Goal: Find specific page/section: Find specific page/section

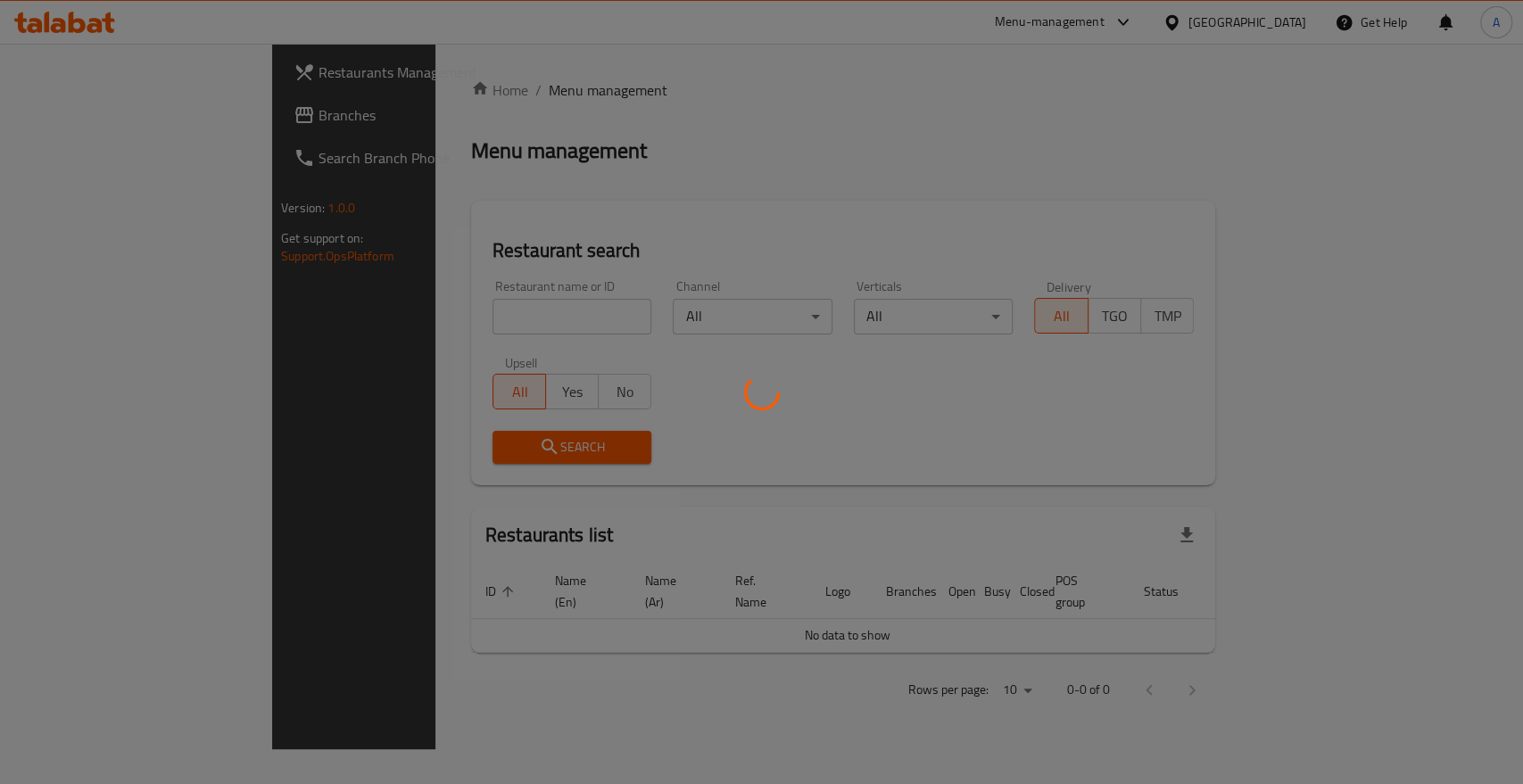
click at [418, 298] on div at bounding box center [762, 392] width 1523 height 784
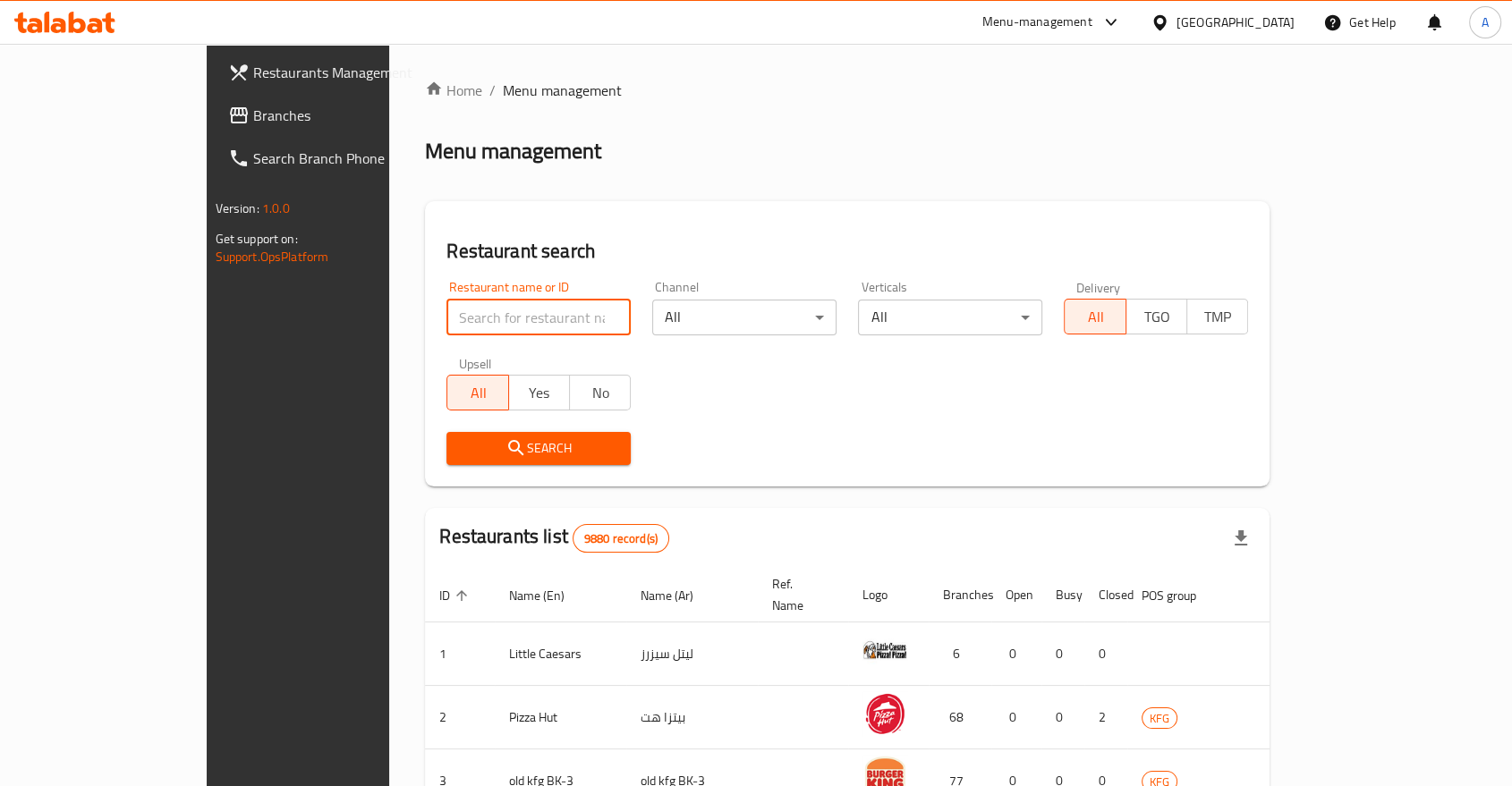
click at [446, 300] on input "search" at bounding box center [539, 318] width 184 height 36
type input "o"
click button "Search" at bounding box center [539, 448] width 184 height 33
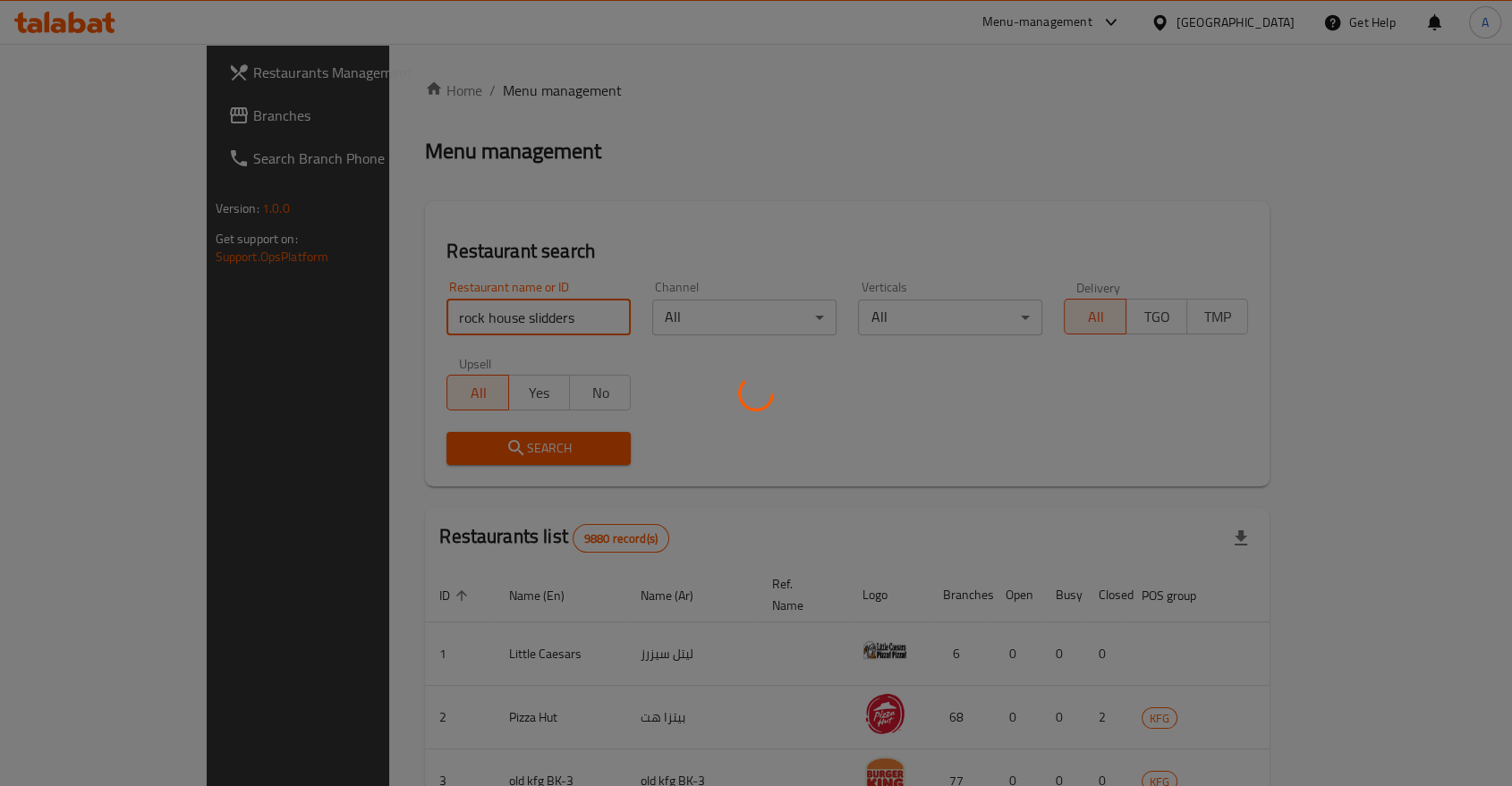
click at [912, 431] on div at bounding box center [756, 393] width 1512 height 786
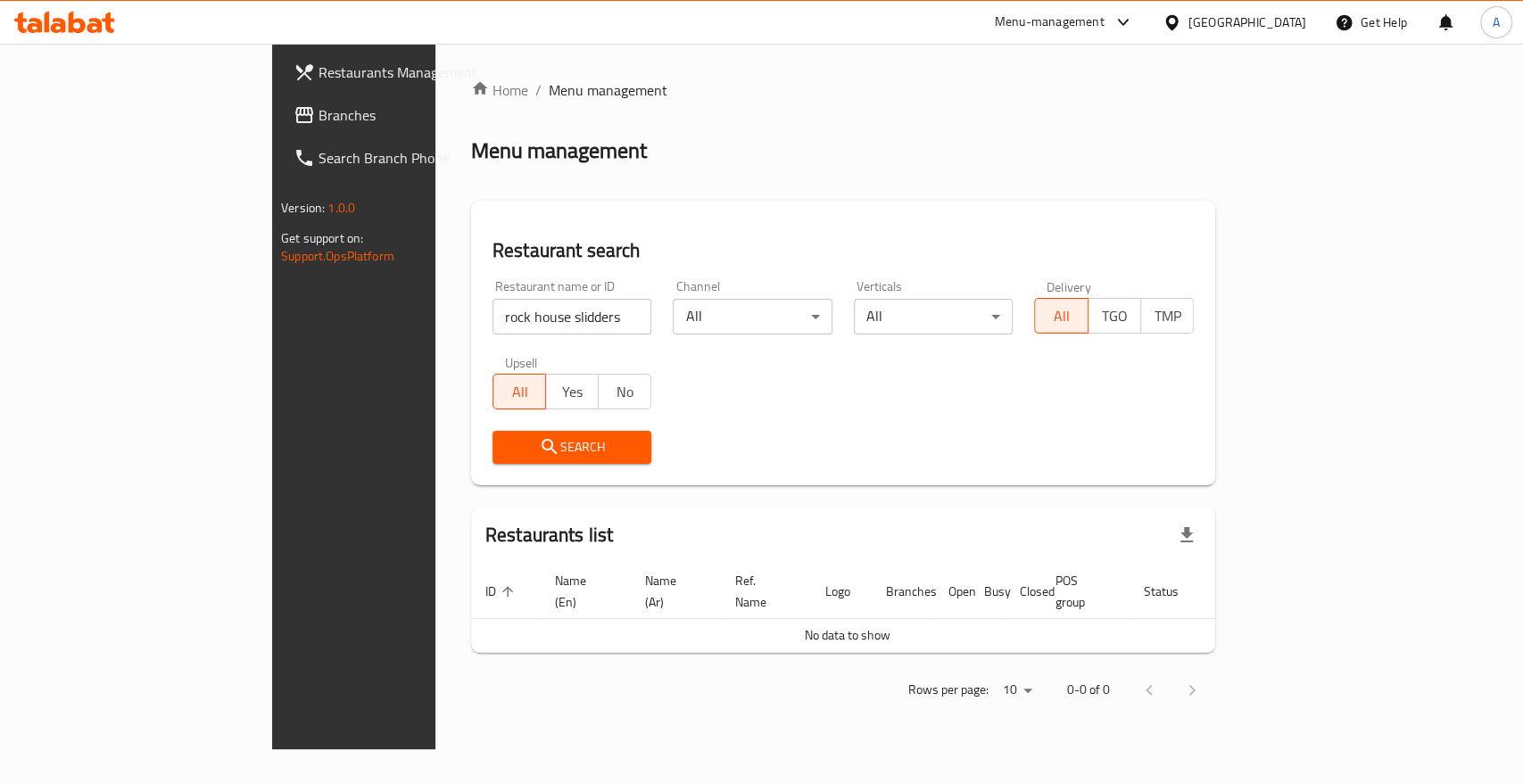
click at [507, 299] on input "rock house slidders" at bounding box center [572, 317] width 160 height 36
type input "rock house"
click button "Search" at bounding box center [572, 447] width 160 height 33
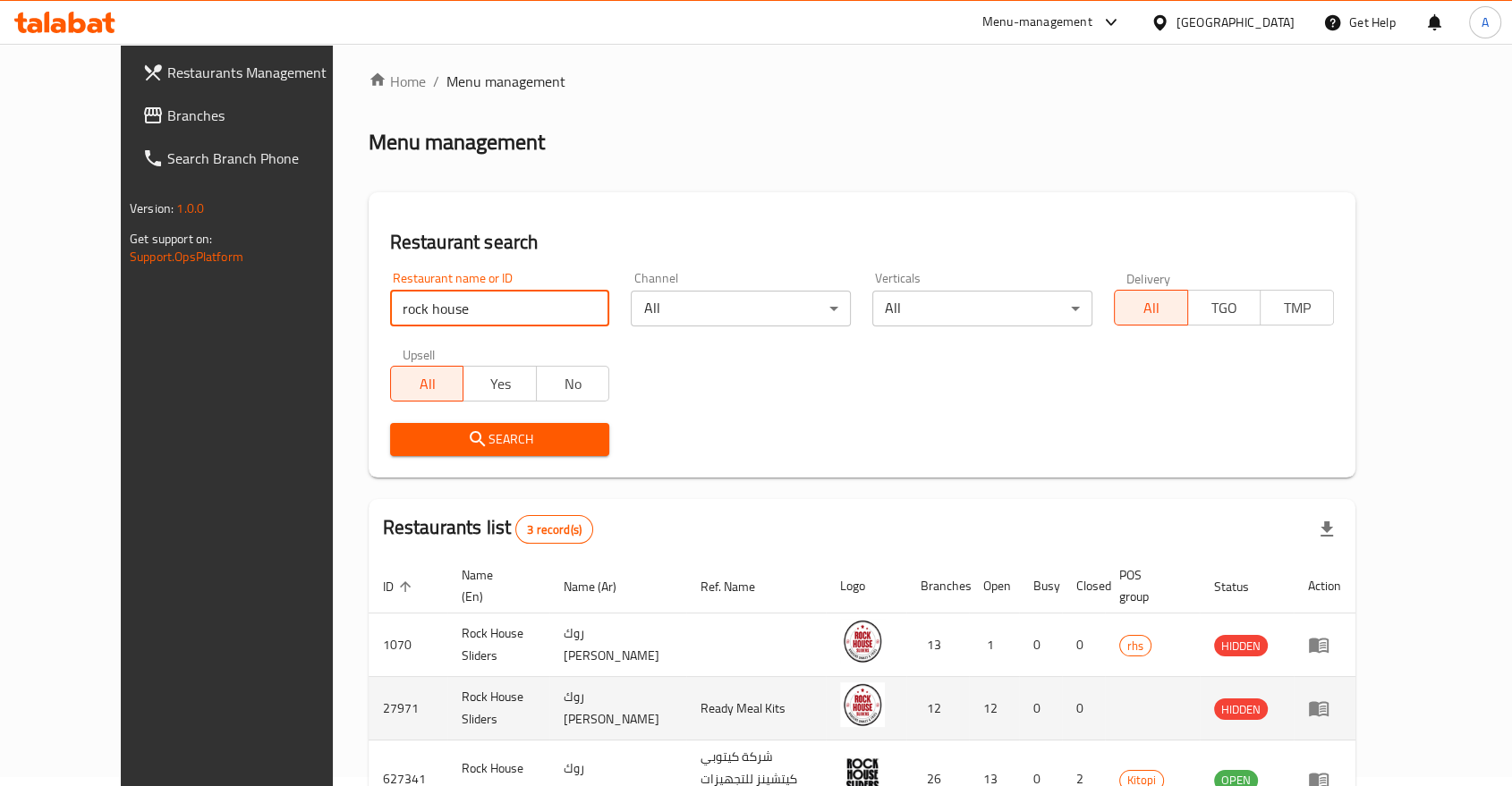
scroll to position [71, 0]
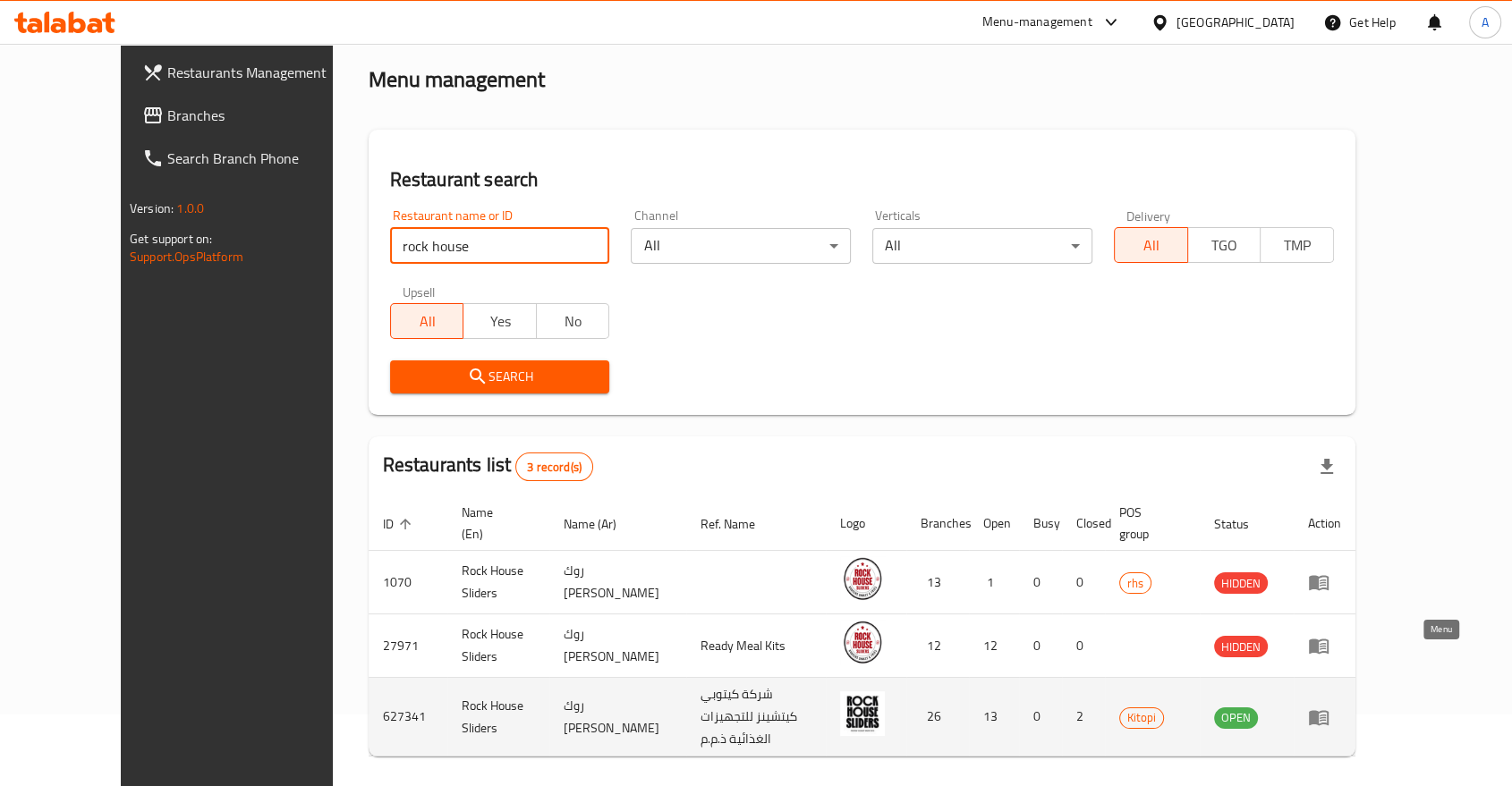
click at [1330, 706] on icon "enhanced table" at bounding box center [1318, 717] width 22 height 22
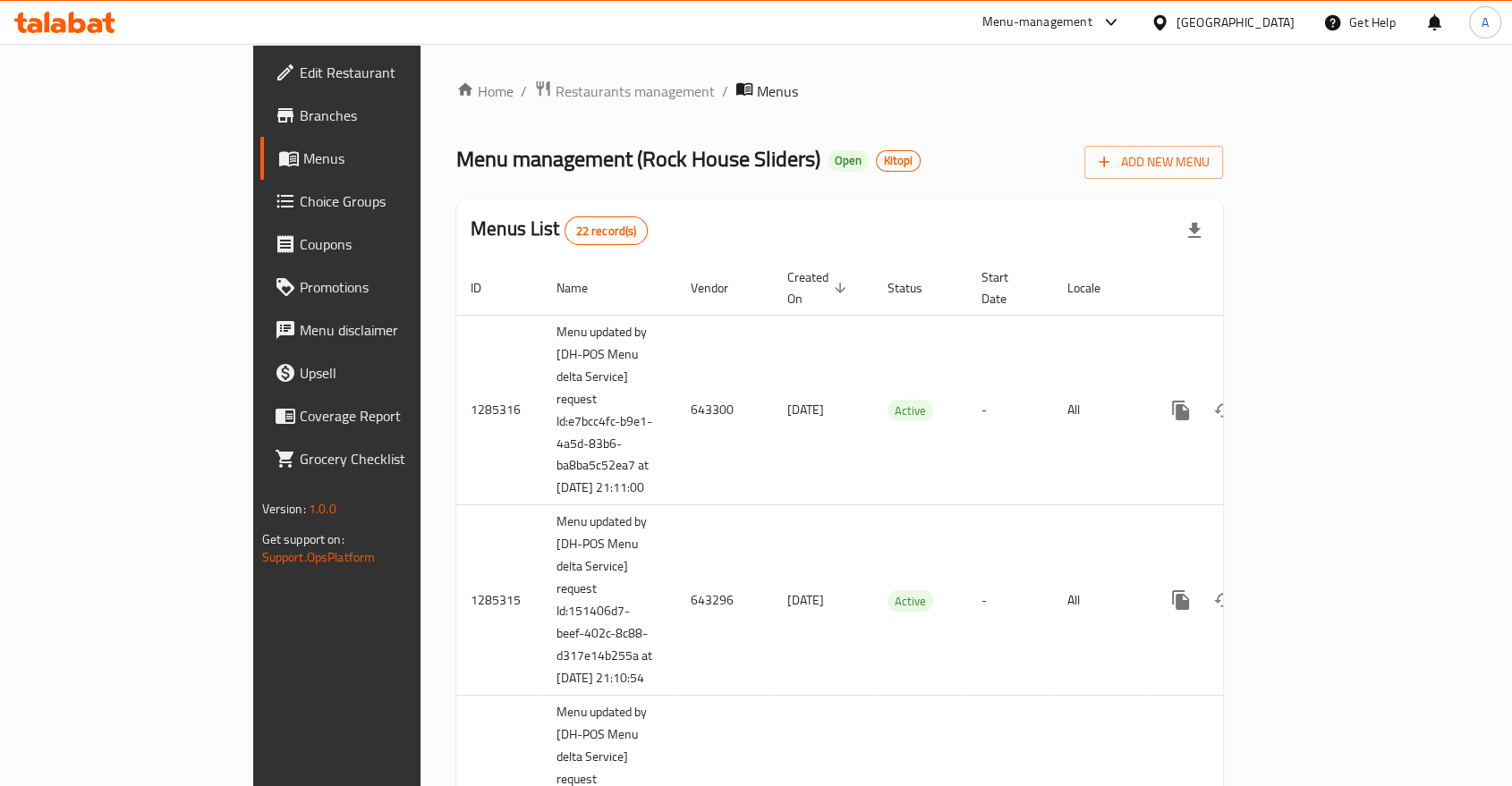
click at [300, 114] on span "Branches" at bounding box center [396, 115] width 192 height 22
